Goal: Task Accomplishment & Management: Use online tool/utility

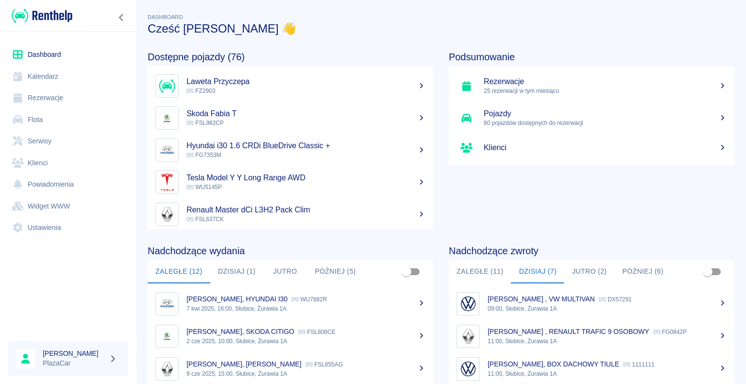
scroll to position [74, 0]
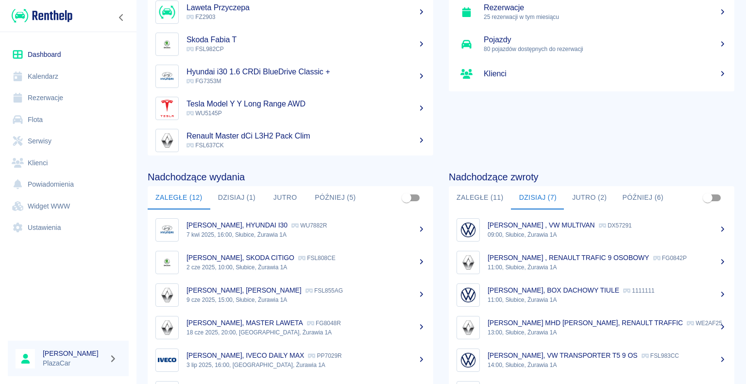
click at [532, 195] on button "Dzisiaj (7)" at bounding box center [537, 197] width 53 height 23
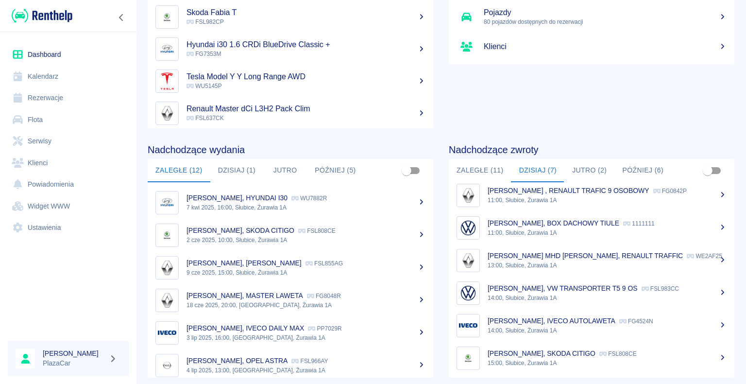
scroll to position [122, 0]
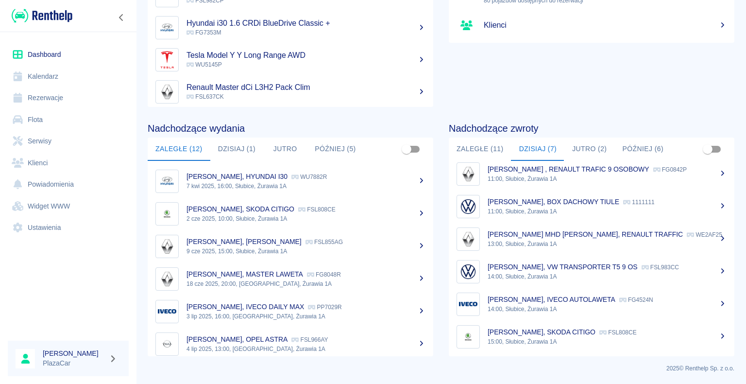
click at [553, 302] on div "[PERSON_NAME], IVECO AUTOLAWETA FG4524N" at bounding box center [606, 299] width 239 height 10
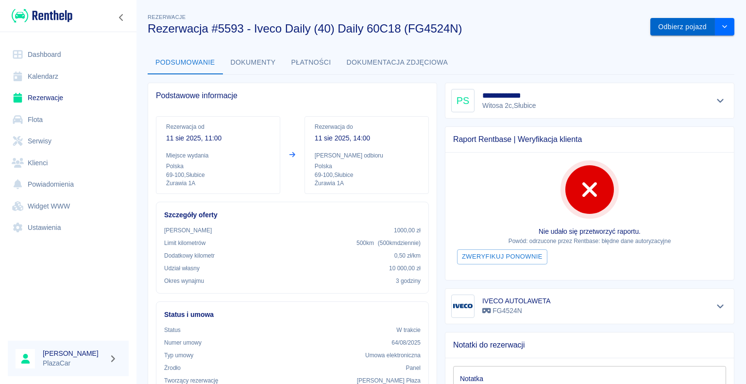
click at [680, 28] on button "Odbierz pojazd" at bounding box center [682, 27] width 65 height 18
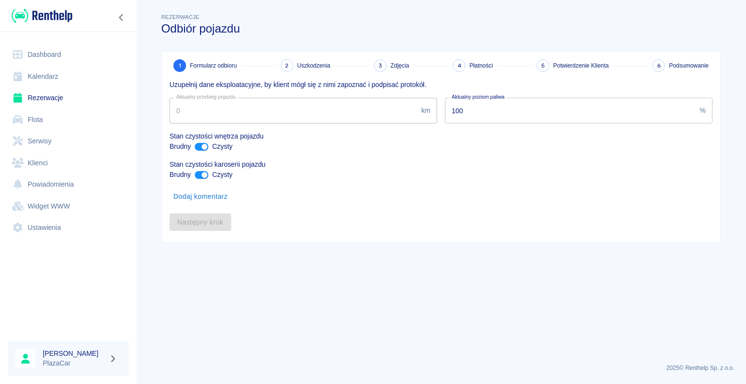
type input "328617"
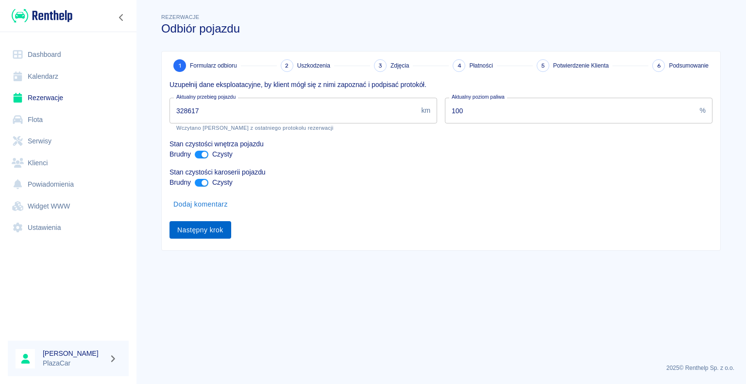
click at [196, 230] on button "Następny krok" at bounding box center [200, 230] width 62 height 18
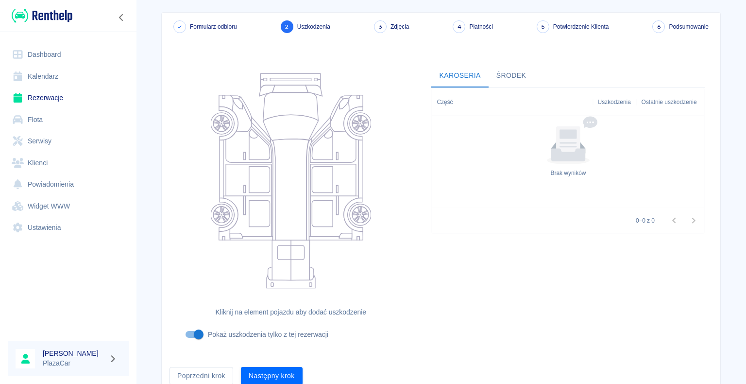
scroll to position [80, 0]
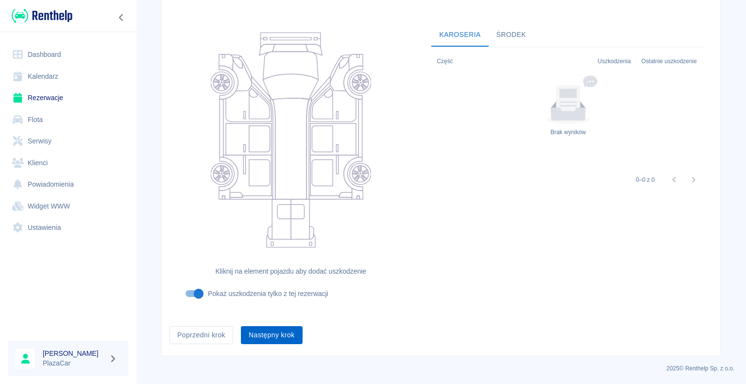
click at [276, 331] on button "Następny krok" at bounding box center [272, 335] width 62 height 18
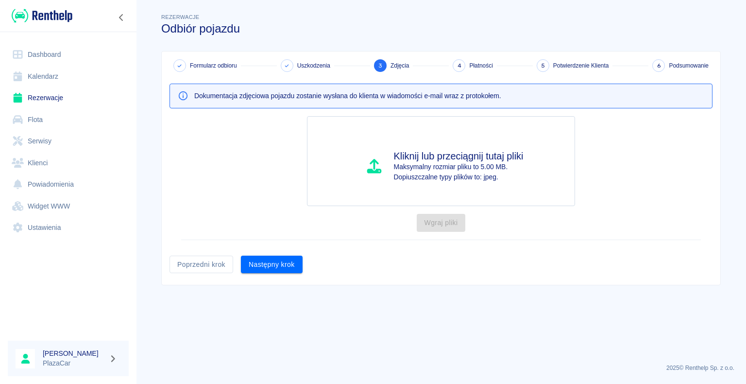
scroll to position [0, 0]
click at [268, 263] on button "Następny krok" at bounding box center [272, 264] width 62 height 18
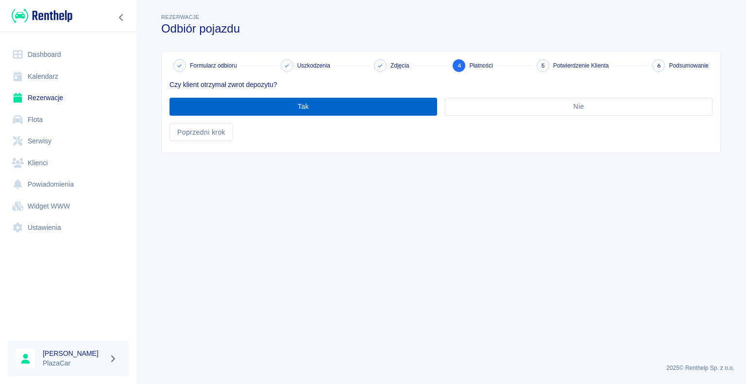
click at [302, 106] on button "Tak" at bounding box center [303, 107] width 268 height 18
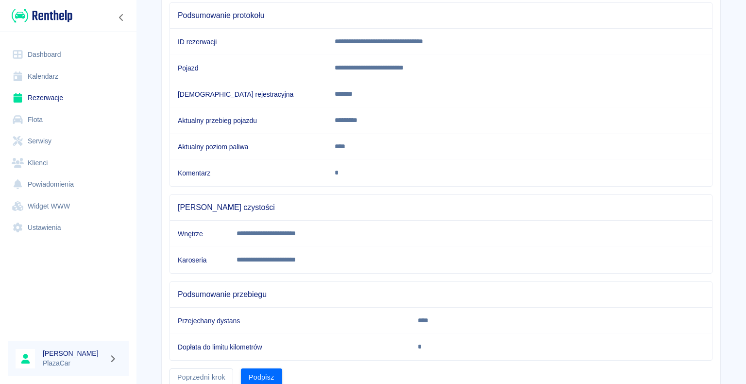
scroll to position [135, 0]
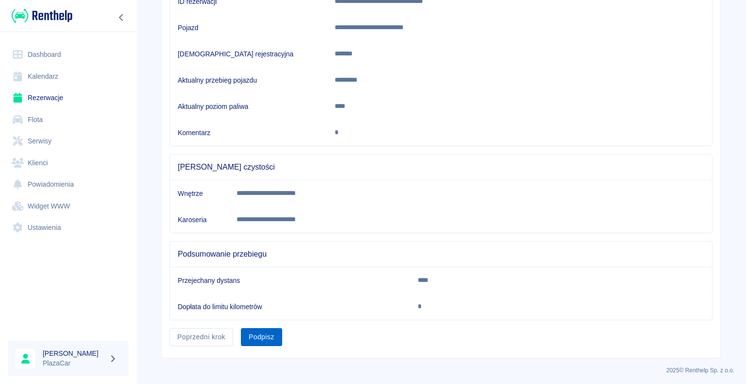
click at [260, 332] on button "Podpisz" at bounding box center [261, 337] width 41 height 18
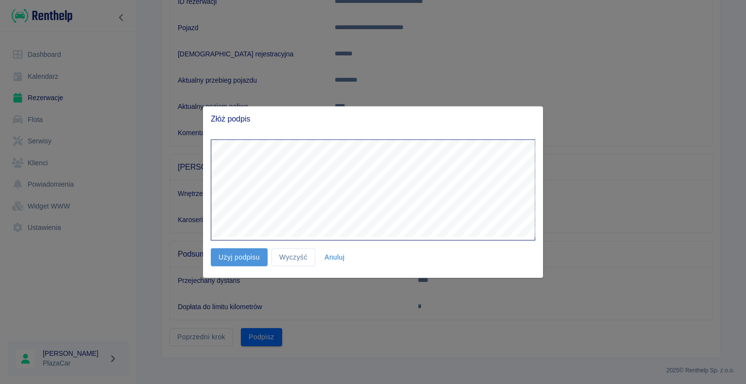
click at [242, 256] on button "Użyj podpisu" at bounding box center [239, 257] width 57 height 18
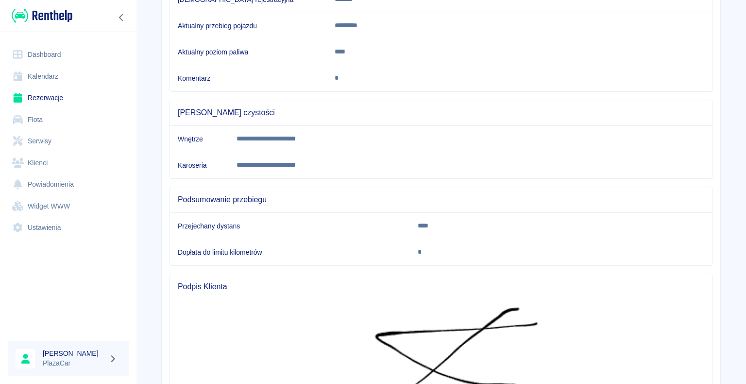
scroll to position [329, 0]
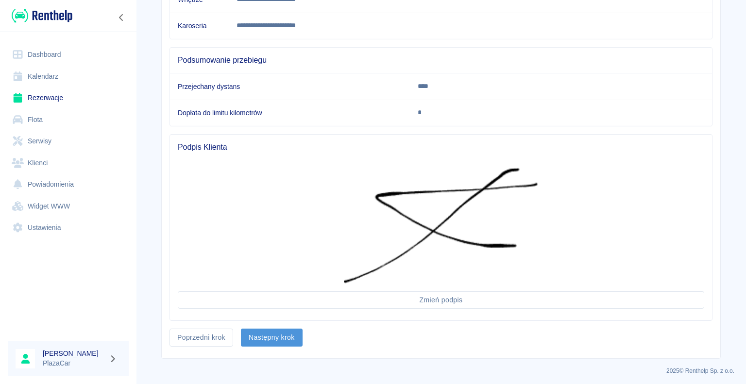
click at [253, 334] on button "Następny krok" at bounding box center [272, 337] width 62 height 18
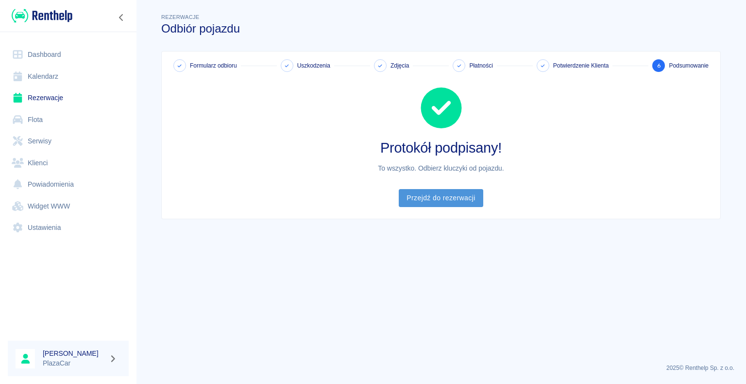
click at [445, 194] on link "Przejdź do rezerwacji" at bounding box center [441, 198] width 84 height 18
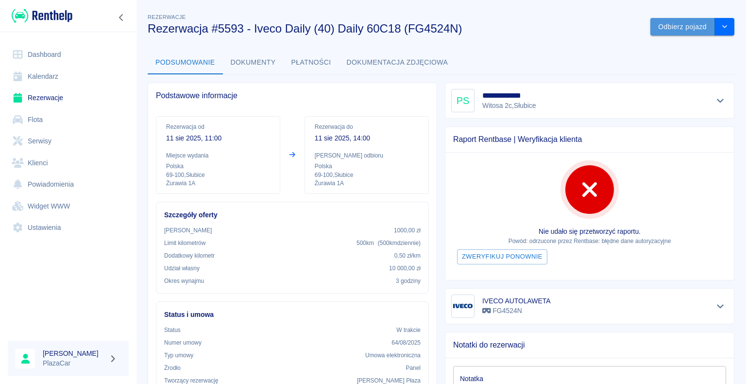
click at [671, 23] on button "Odbierz pojazd" at bounding box center [682, 27] width 65 height 18
click at [722, 23] on icon at bounding box center [722, 23] width 4 height 4
click at [695, 26] on button "Zarchiwizuj" at bounding box center [708, 27] width 51 height 18
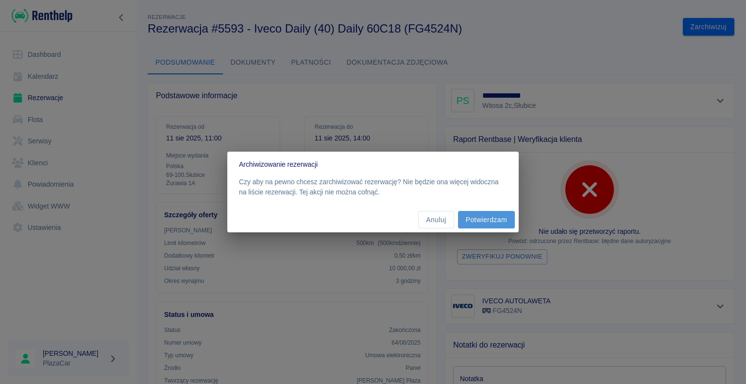
click at [496, 217] on button "Potwierdzam" at bounding box center [486, 220] width 57 height 18
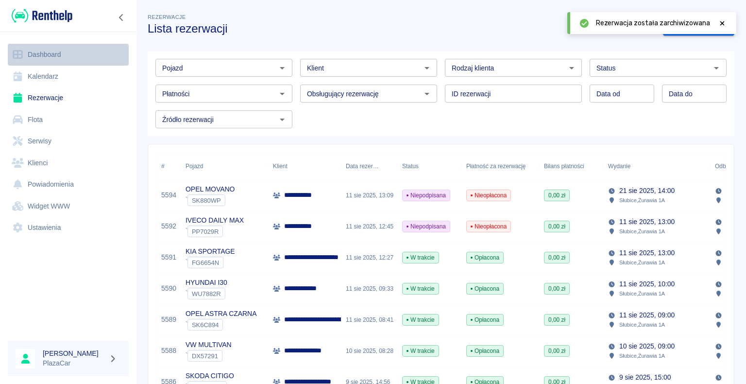
click at [38, 51] on link "Dashboard" at bounding box center [68, 55] width 121 height 22
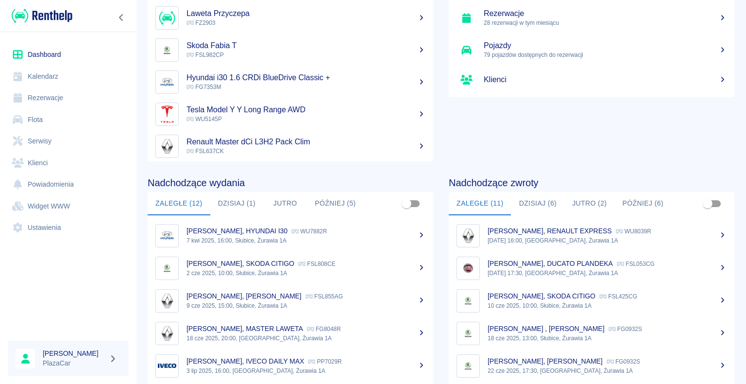
scroll to position [122, 0]
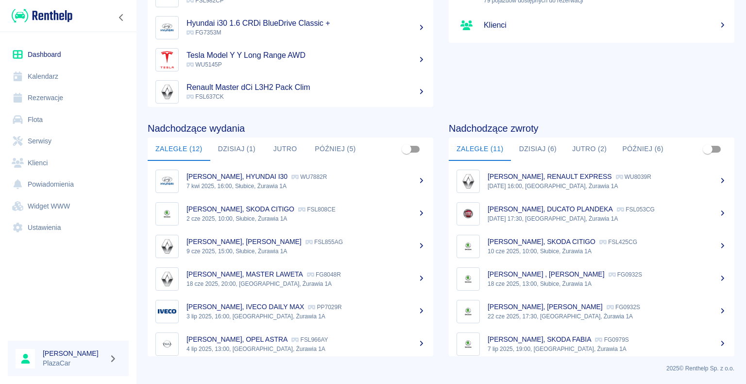
click at [527, 149] on button "Dzisiaj (6)" at bounding box center [537, 148] width 53 height 23
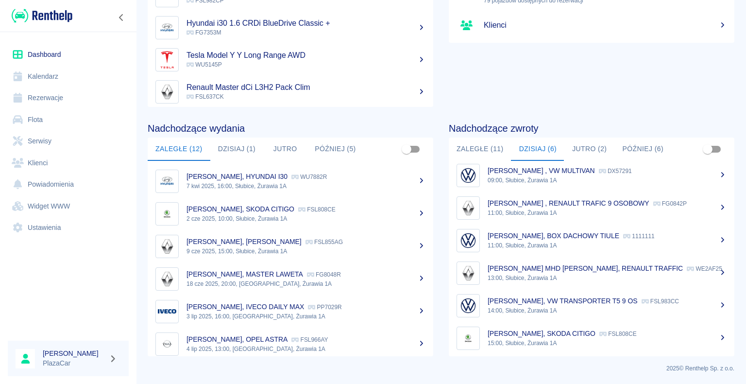
scroll to position [8, 0]
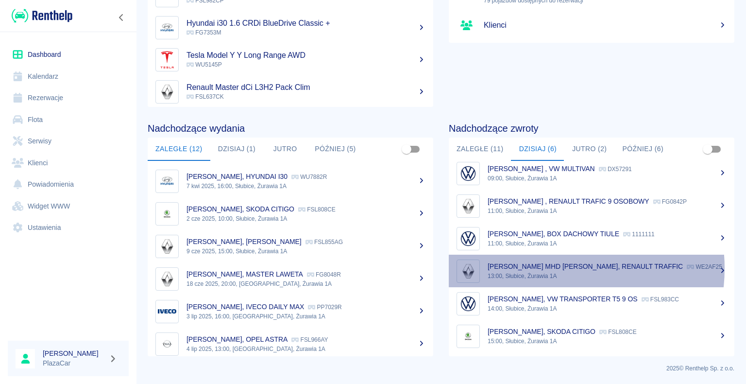
click at [545, 268] on p "[PERSON_NAME] MHD [PERSON_NAME], RENAULT TRAFFIC" at bounding box center [584, 266] width 195 height 8
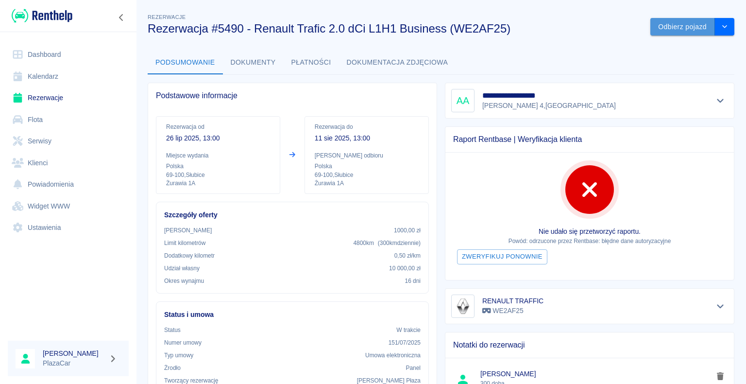
click at [671, 27] on button "Odbierz pojazd" at bounding box center [682, 27] width 65 height 18
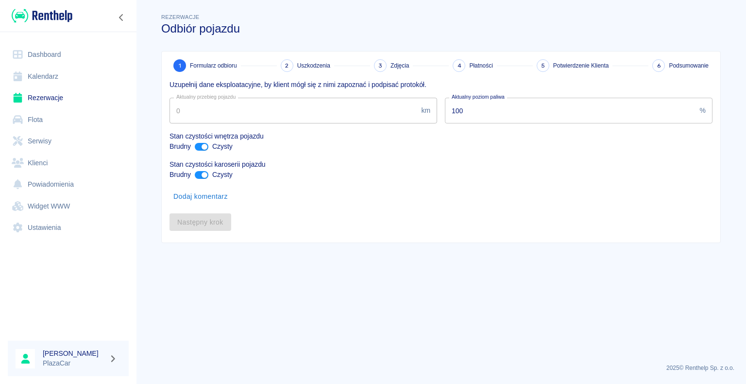
type input "70536"
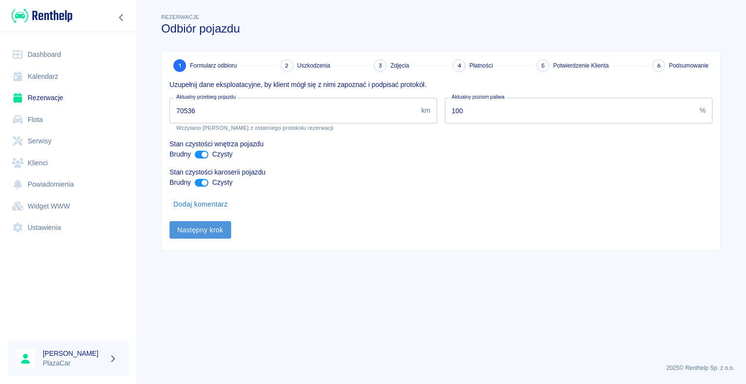
click at [202, 228] on button "Następny krok" at bounding box center [200, 230] width 62 height 18
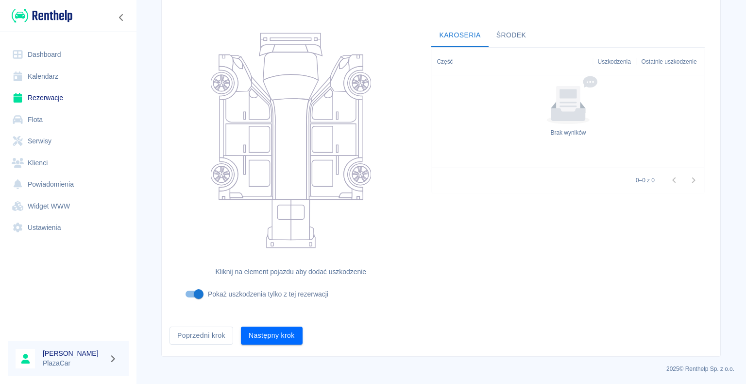
scroll to position [80, 0]
click at [268, 333] on button "Następny krok" at bounding box center [272, 335] width 62 height 18
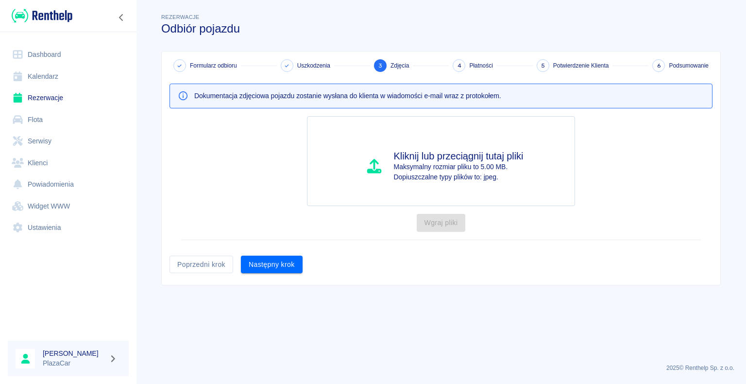
scroll to position [0, 0]
click at [270, 265] on button "Następny krok" at bounding box center [272, 264] width 62 height 18
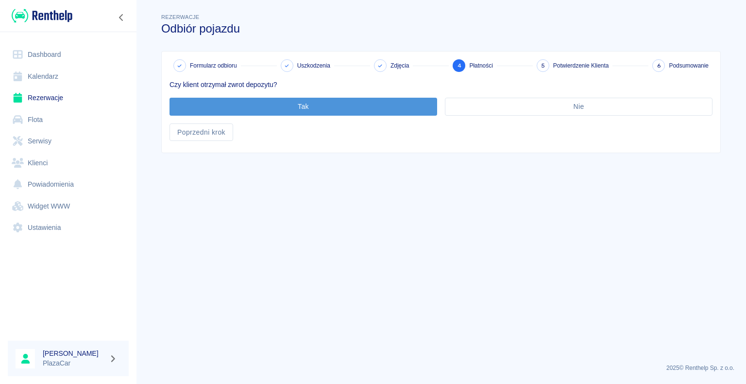
click at [303, 102] on button "Tak" at bounding box center [303, 107] width 268 height 18
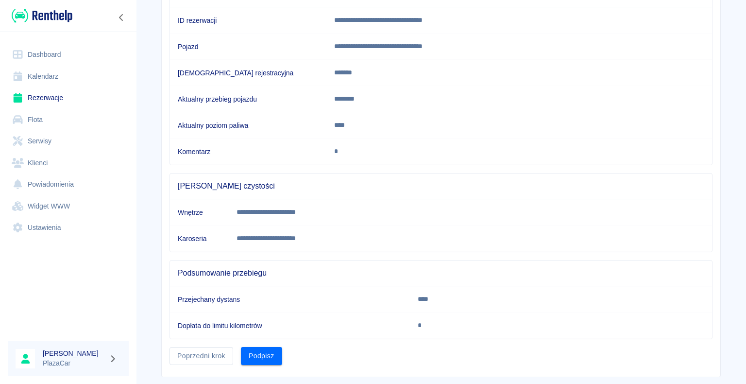
scroll to position [135, 0]
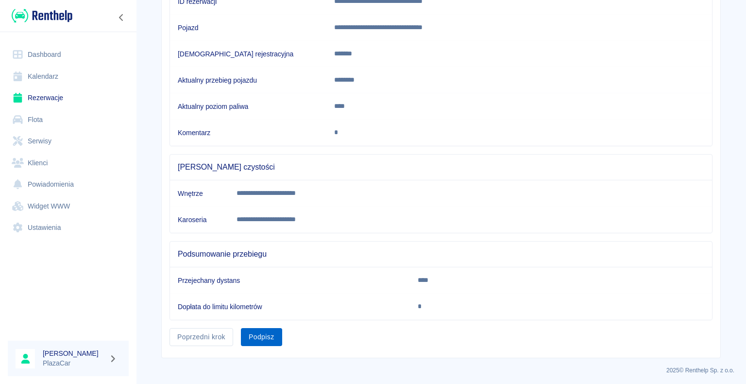
click at [254, 332] on button "Podpisz" at bounding box center [261, 337] width 41 height 18
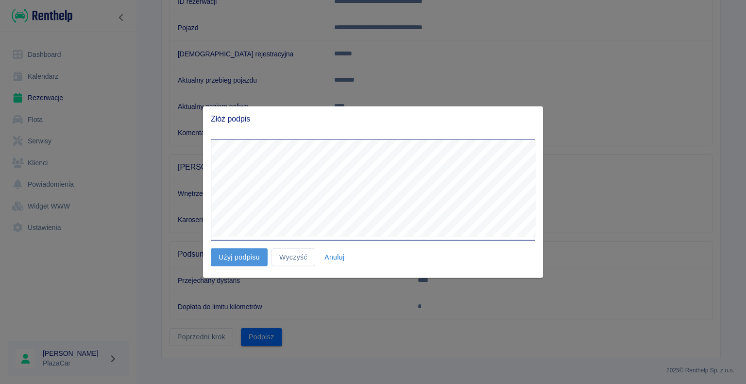
click at [237, 258] on button "Użyj podpisu" at bounding box center [239, 257] width 57 height 18
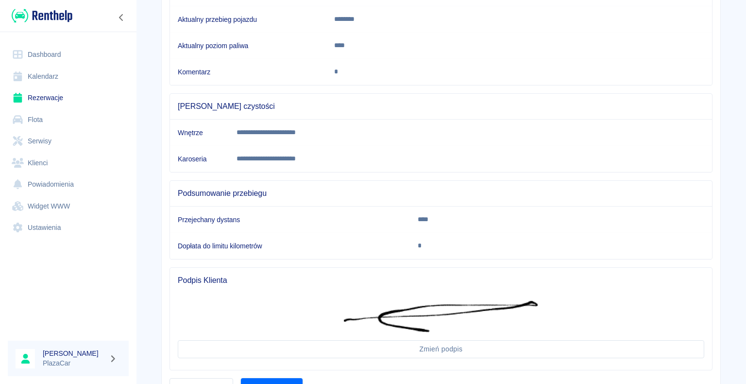
scroll to position [245, 0]
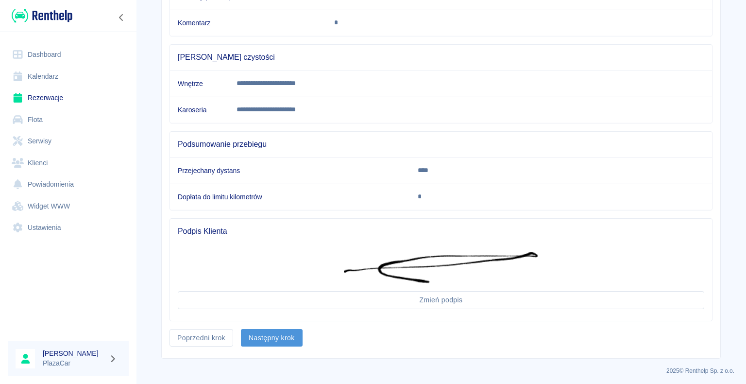
click at [256, 333] on button "Następny krok" at bounding box center [272, 338] width 62 height 18
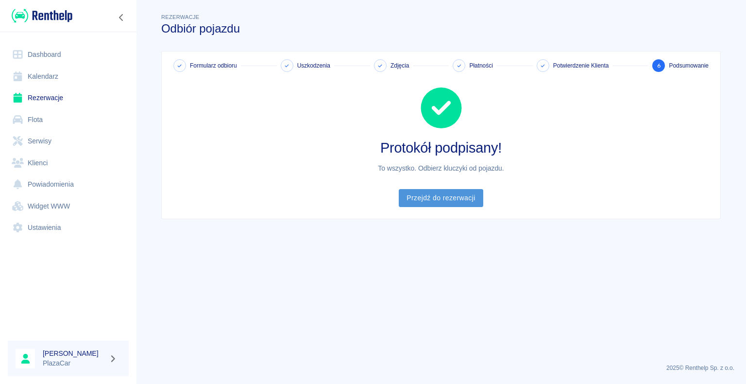
click at [440, 199] on link "Przejdź do rezerwacji" at bounding box center [441, 198] width 84 height 18
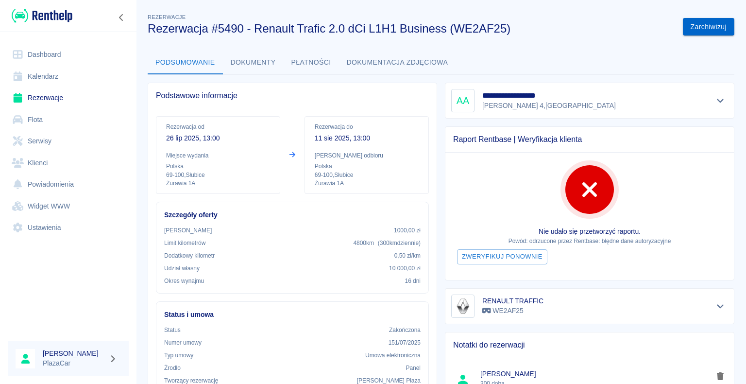
click at [694, 24] on button "Zarchiwizuj" at bounding box center [708, 27] width 51 height 18
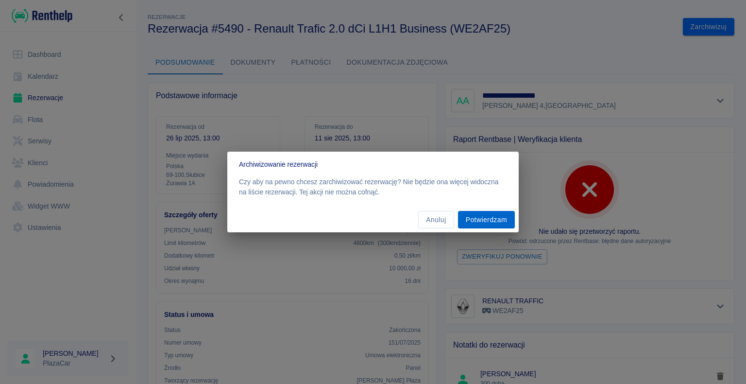
click at [484, 216] on button "Potwierdzam" at bounding box center [486, 220] width 57 height 18
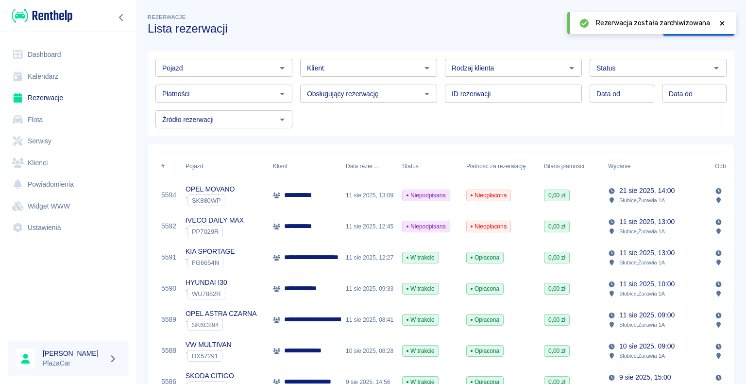
click at [52, 55] on link "Dashboard" at bounding box center [68, 55] width 121 height 22
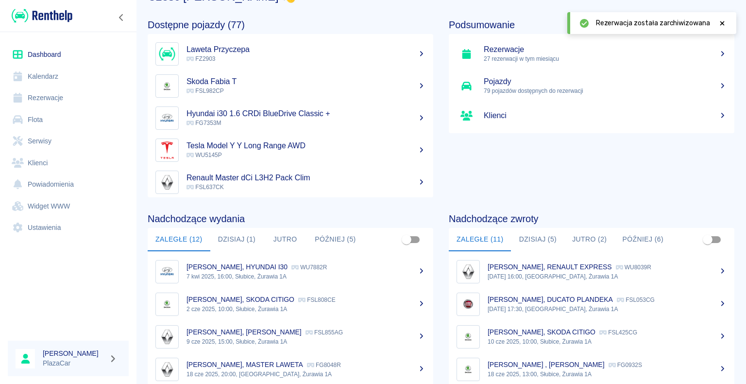
scroll to position [49, 0]
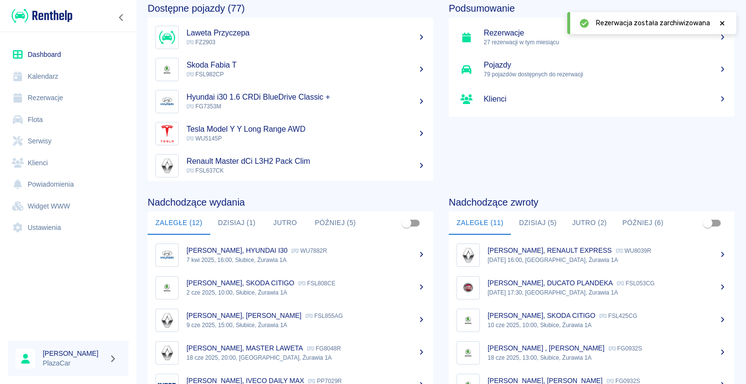
click at [526, 220] on button "Dzisiaj (5)" at bounding box center [537, 222] width 53 height 23
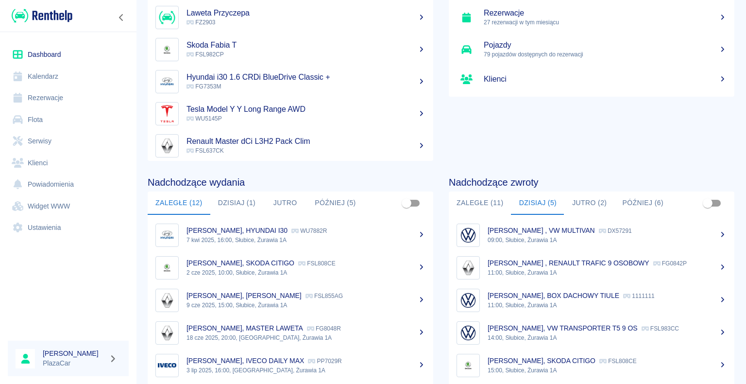
scroll to position [122, 0]
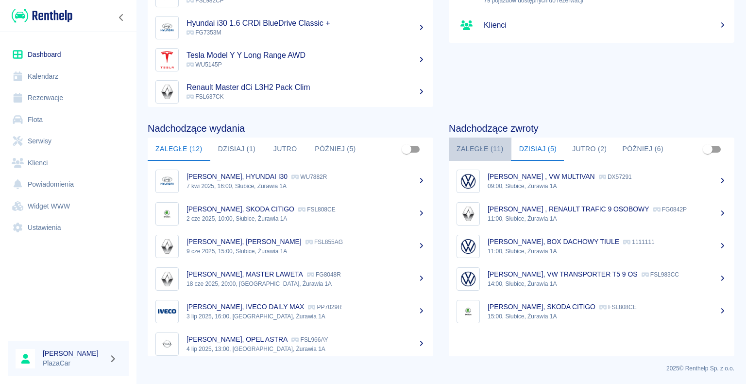
click at [469, 146] on button "Zaległe (11)" at bounding box center [480, 148] width 63 height 23
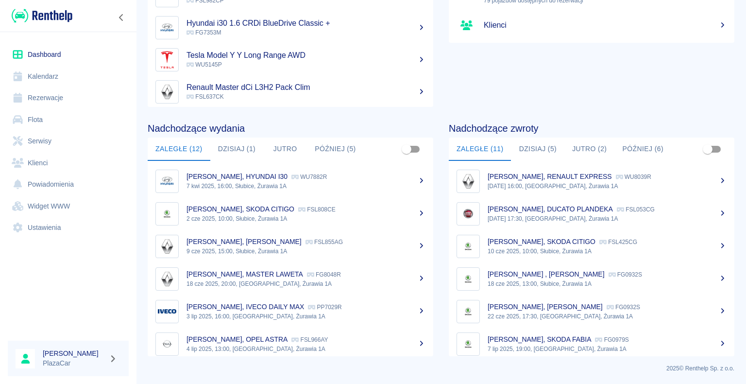
scroll to position [170, 0]
